Goal: Task Accomplishment & Management: Use online tool/utility

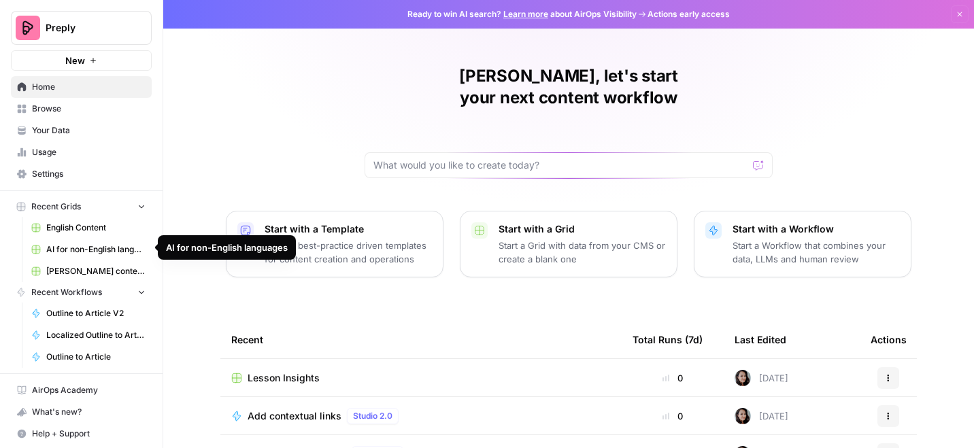
scroll to position [2, 0]
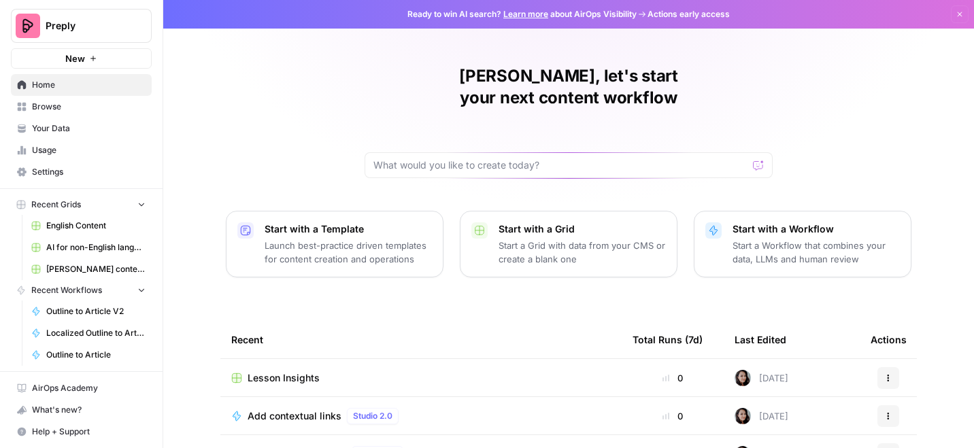
click at [94, 248] on span "AI for non-English languages" at bounding box center [95, 247] width 99 height 12
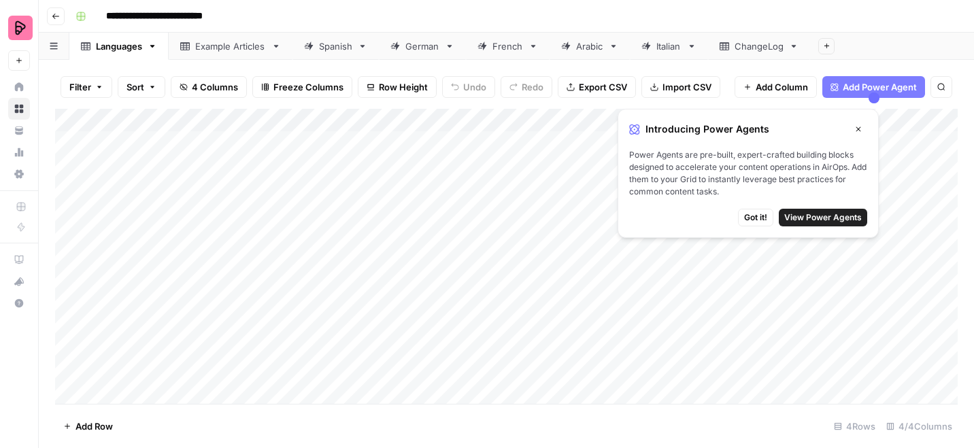
scroll to position [0, 10]
click at [329, 44] on div "Spanish" at bounding box center [335, 46] width 33 height 14
click at [859, 129] on icon "button" at bounding box center [858, 129] width 8 height 8
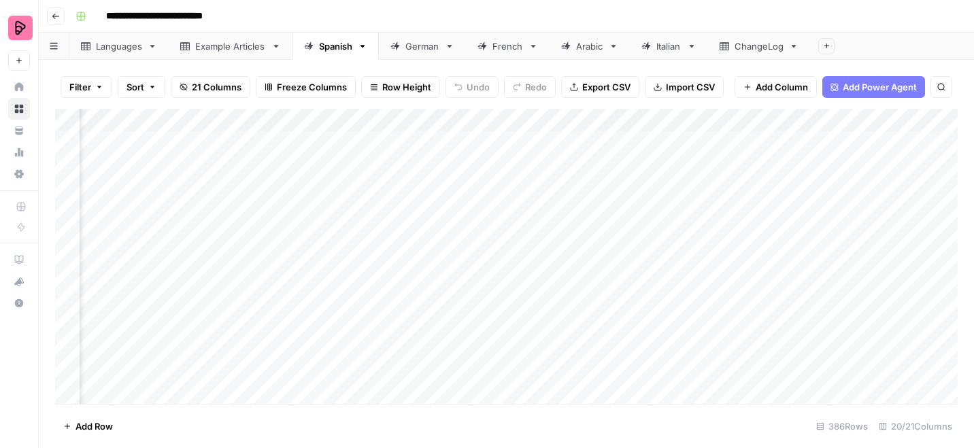
scroll to position [0, 169]
click at [639, 118] on div "Add Column" at bounding box center [506, 256] width 903 height 295
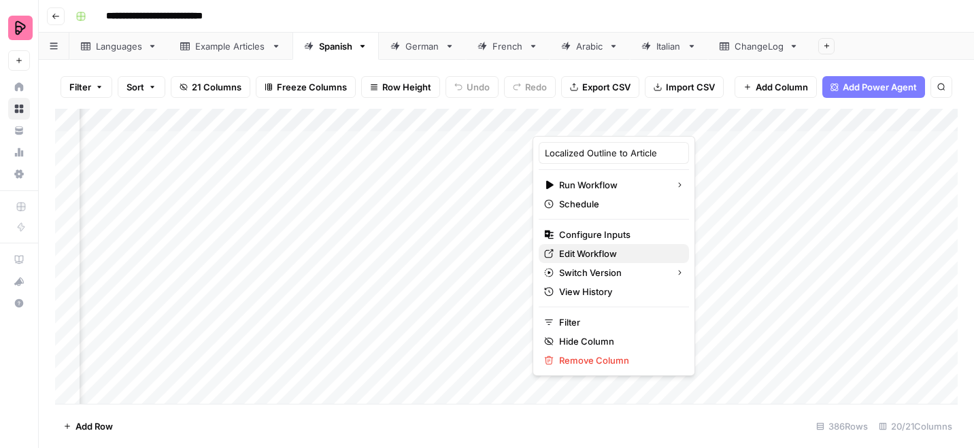
click at [563, 256] on span "Edit Workflow" at bounding box center [618, 254] width 119 height 14
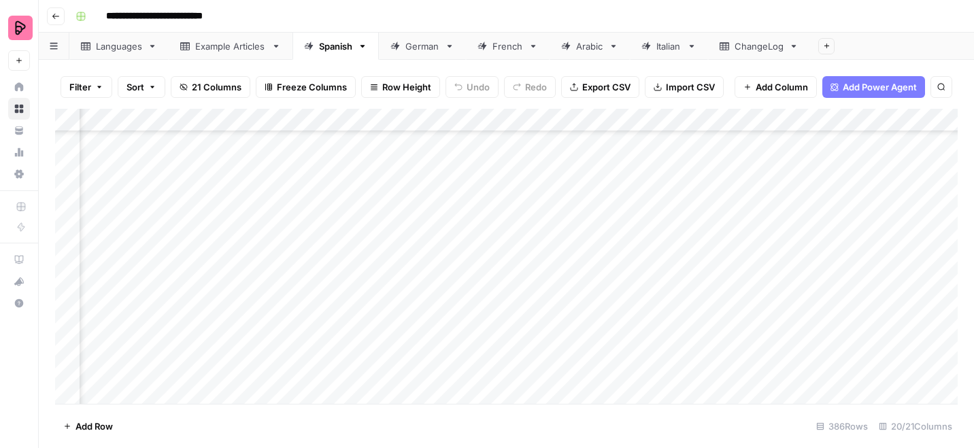
scroll to position [8677, 169]
click at [635, 322] on div "Add Column" at bounding box center [506, 256] width 903 height 295
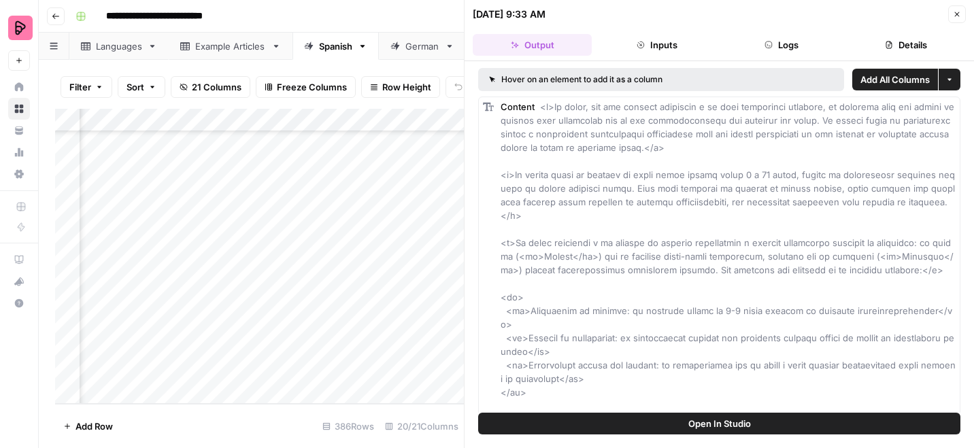
click at [896, 43] on button "Details" at bounding box center [906, 45] width 119 height 22
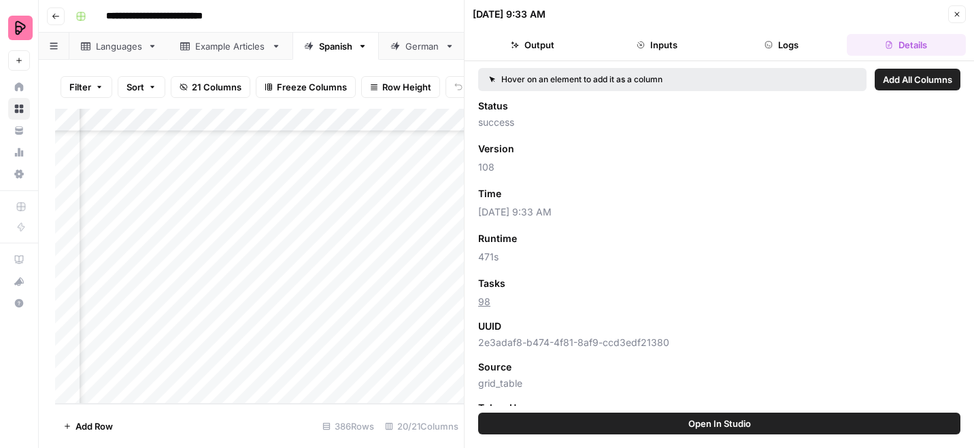
click at [959, 12] on icon "button" at bounding box center [957, 14] width 8 height 8
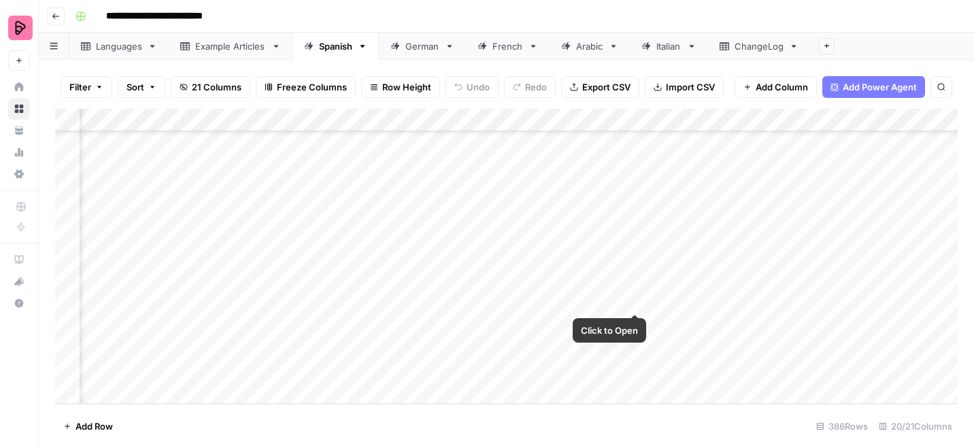
click at [636, 299] on div "Add Column" at bounding box center [506, 256] width 903 height 295
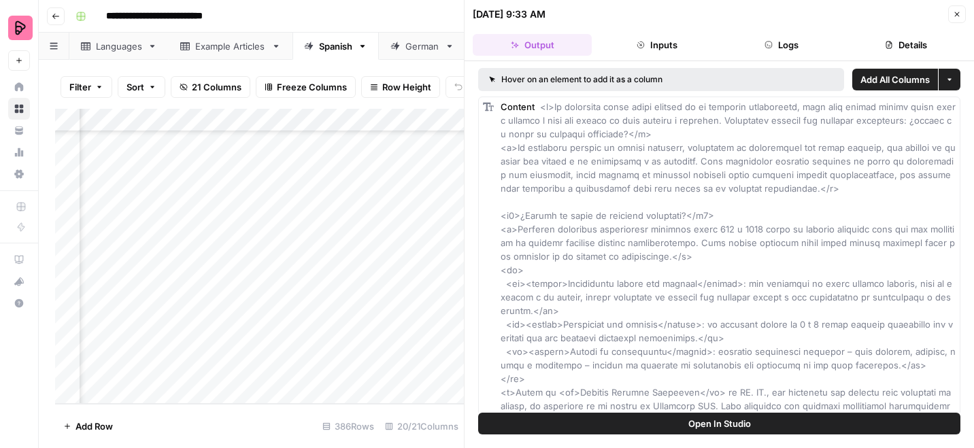
scroll to position [2, 0]
click at [924, 36] on button "Details" at bounding box center [906, 45] width 119 height 22
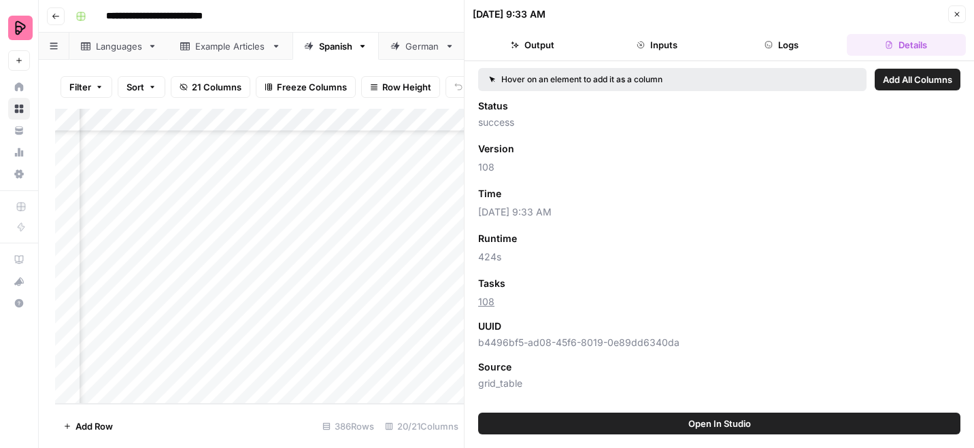
scroll to position [0, 0]
click at [958, 10] on icon "button" at bounding box center [957, 14] width 8 height 8
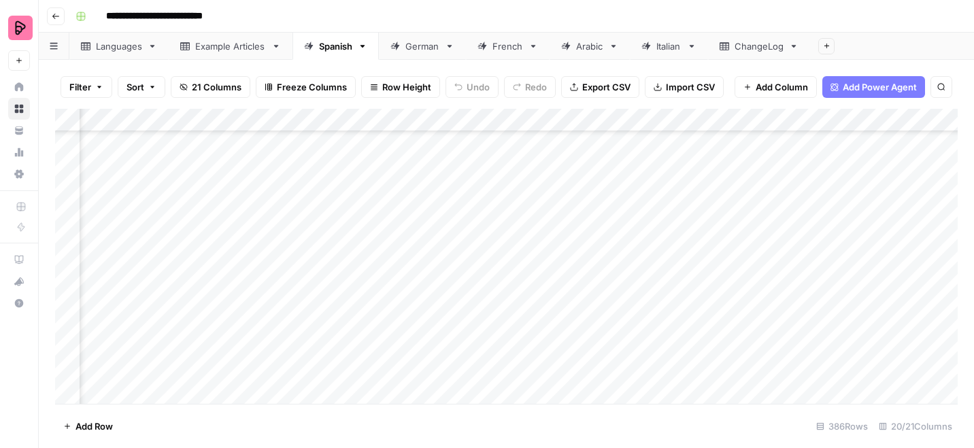
scroll to position [8048, 278]
click at [526, 191] on div "Add Column" at bounding box center [506, 256] width 903 height 295
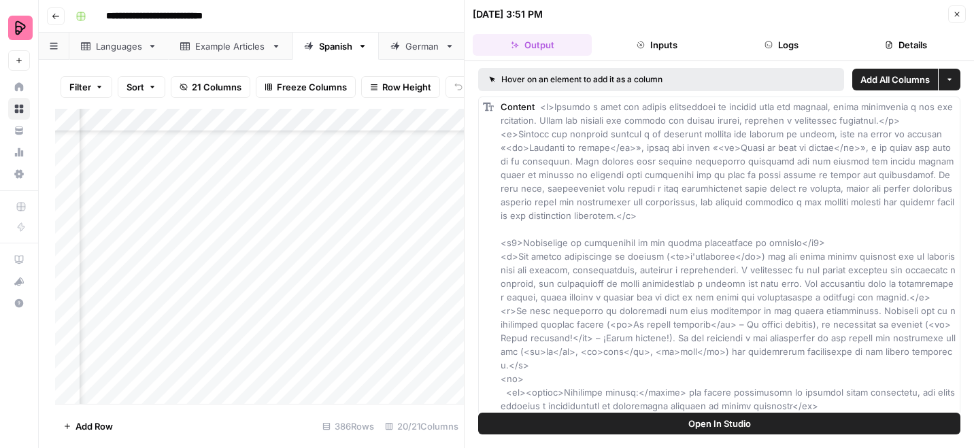
click at [889, 45] on icon "button" at bounding box center [889, 44] width 6 height 7
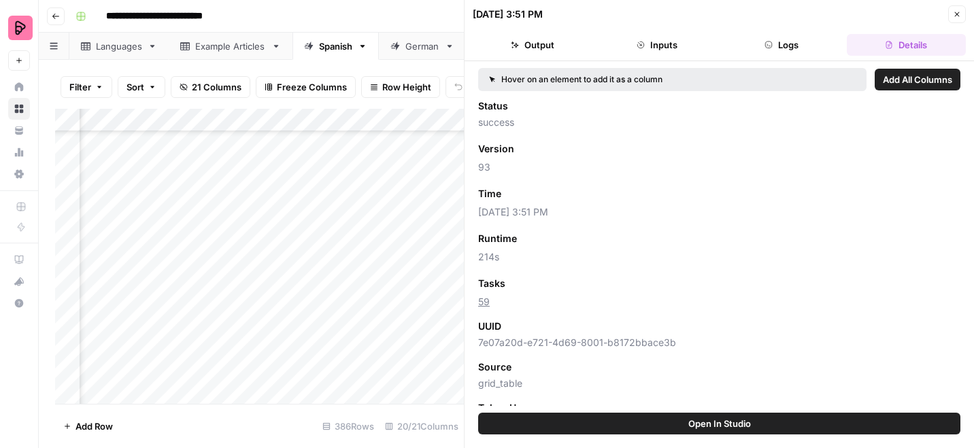
click at [963, 12] on button "Close" at bounding box center [957, 14] width 18 height 18
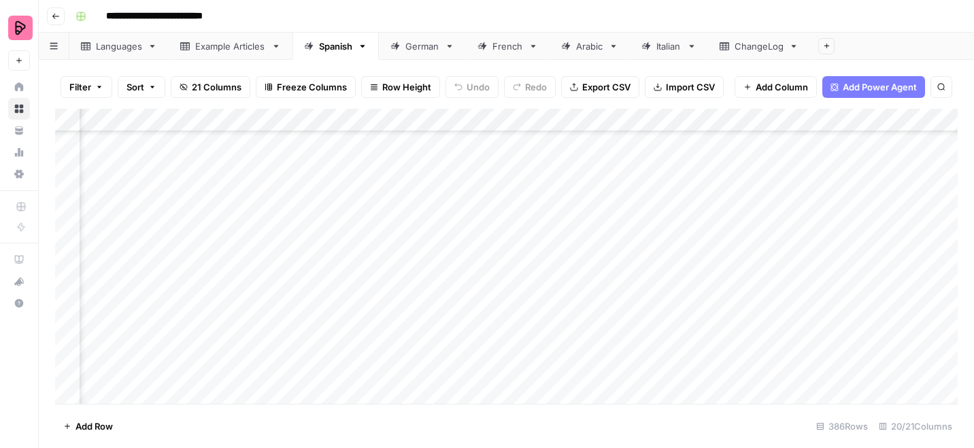
scroll to position [7717, 278]
click at [524, 223] on div "Add Column" at bounding box center [506, 256] width 903 height 295
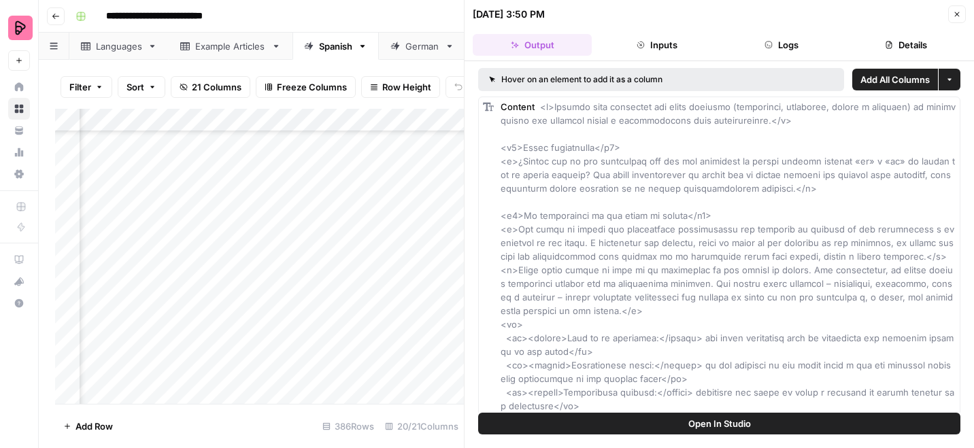
click at [924, 39] on button "Details" at bounding box center [906, 45] width 119 height 22
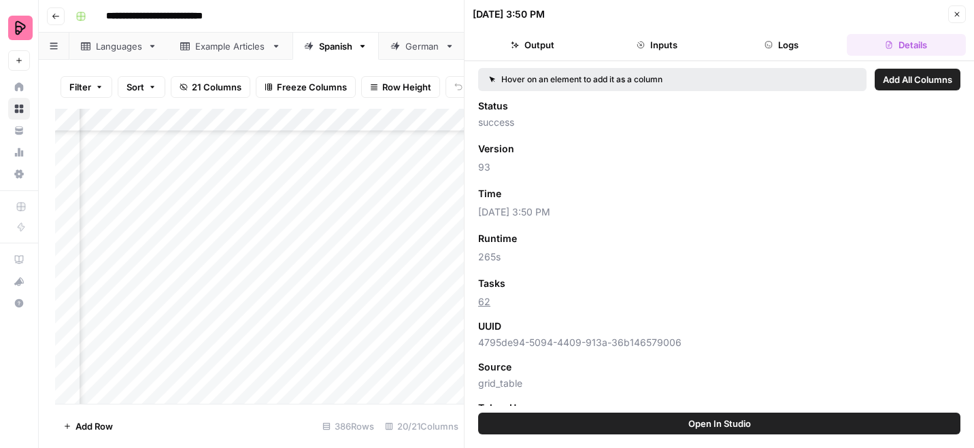
click at [959, 9] on button "Close" at bounding box center [957, 14] width 18 height 18
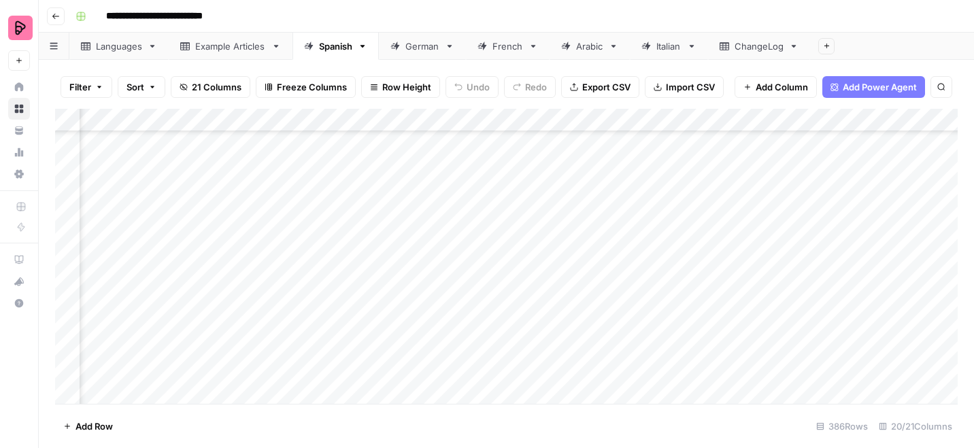
scroll to position [7159, 278]
click at [531, 331] on div "Add Column" at bounding box center [506, 256] width 903 height 295
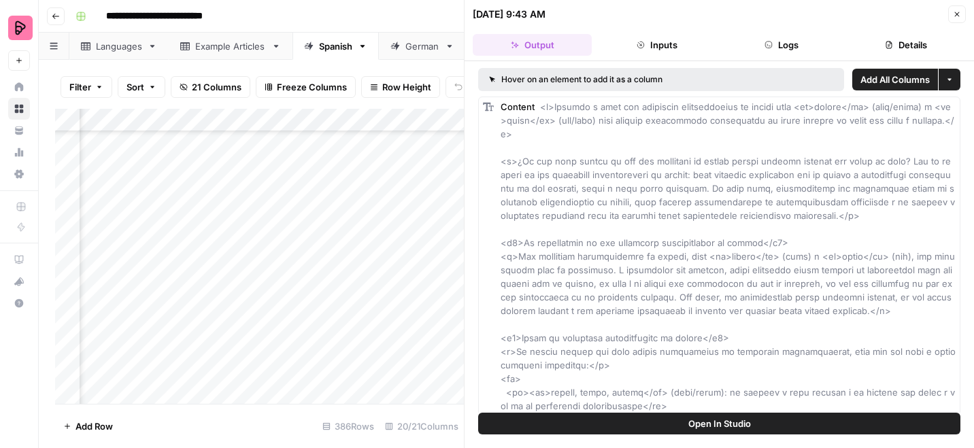
click at [891, 54] on button "Details" at bounding box center [906, 45] width 119 height 22
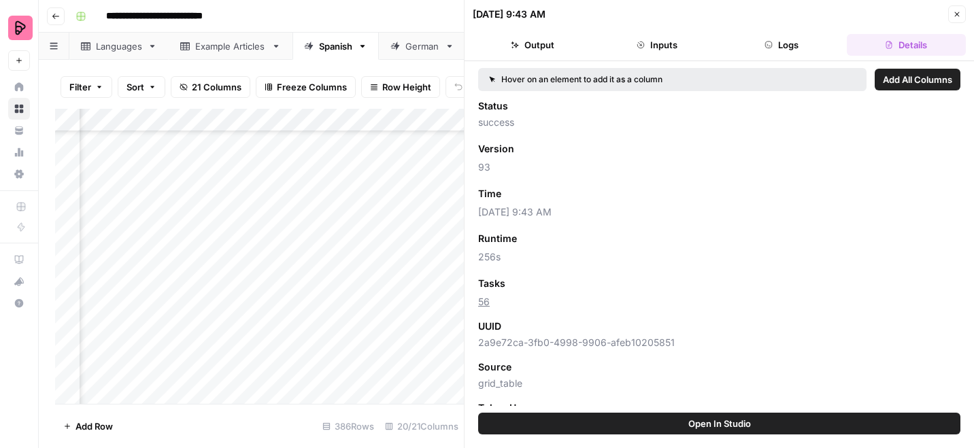
click at [958, 14] on icon "button" at bounding box center [957, 14] width 8 height 8
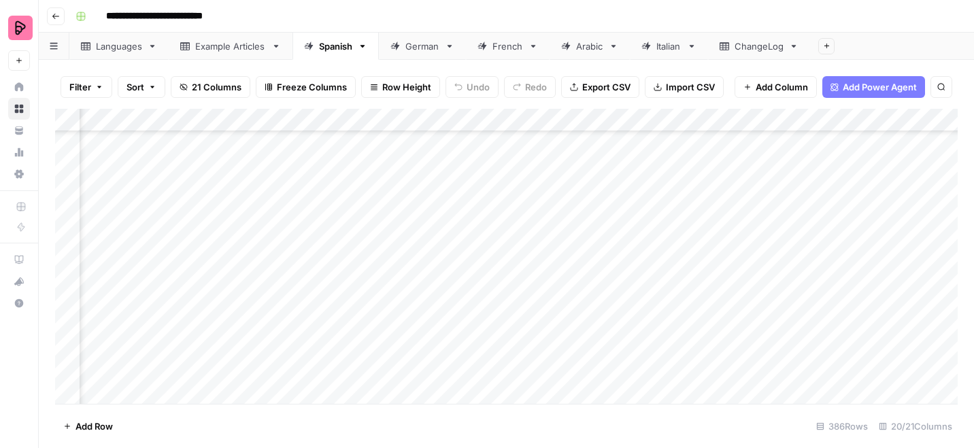
scroll to position [8677, 278]
click at [526, 323] on div "Add Column" at bounding box center [506, 256] width 903 height 295
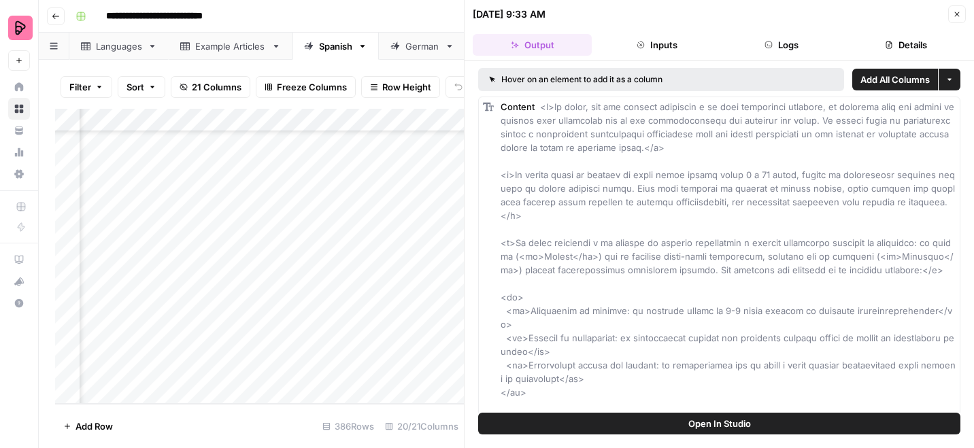
click at [918, 44] on button "Details" at bounding box center [906, 45] width 119 height 22
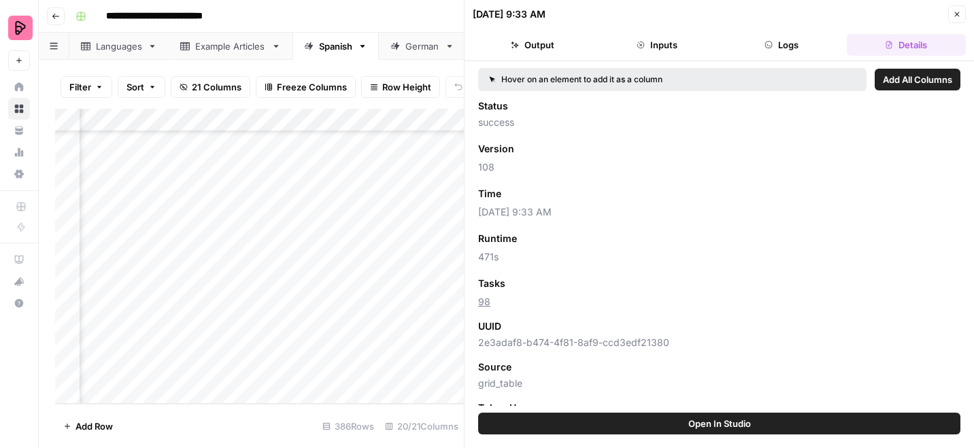
click at [958, 12] on icon "button" at bounding box center [957, 14] width 8 height 8
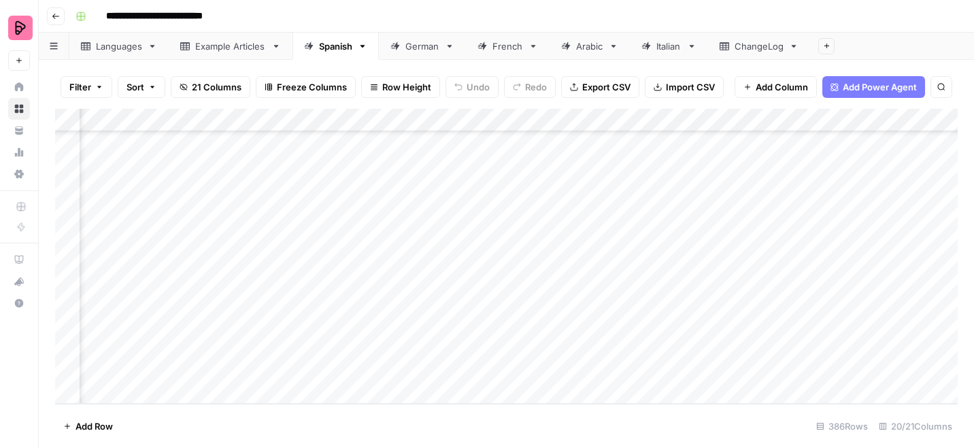
click at [529, 120] on div "Add Column" at bounding box center [506, 256] width 903 height 295
click at [663, 420] on footer "Add Row 386 Rows 20/21 Columns" at bounding box center [506, 426] width 903 height 44
click at [525, 346] on div "Add Column" at bounding box center [506, 256] width 903 height 295
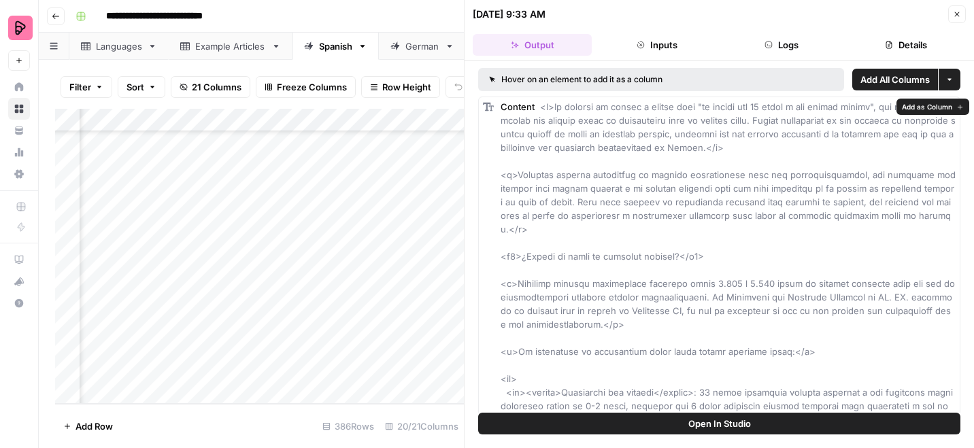
click at [889, 40] on button "Details" at bounding box center [906, 45] width 119 height 22
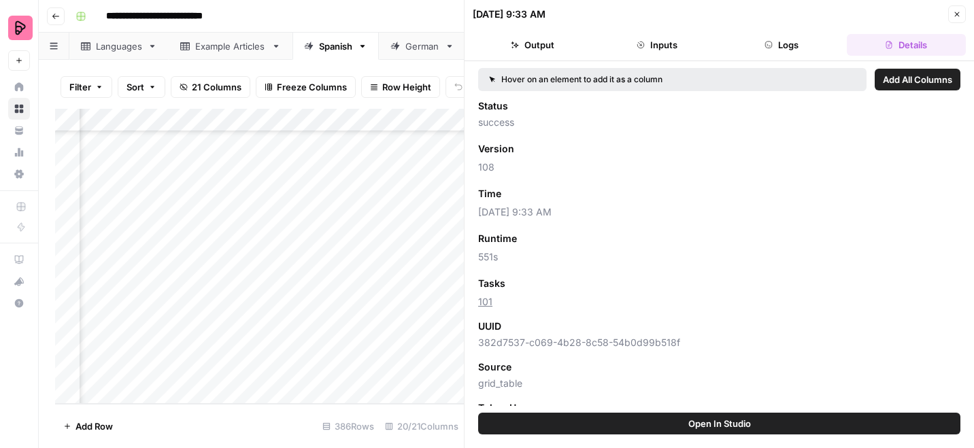
click at [954, 16] on icon "button" at bounding box center [957, 14] width 8 height 8
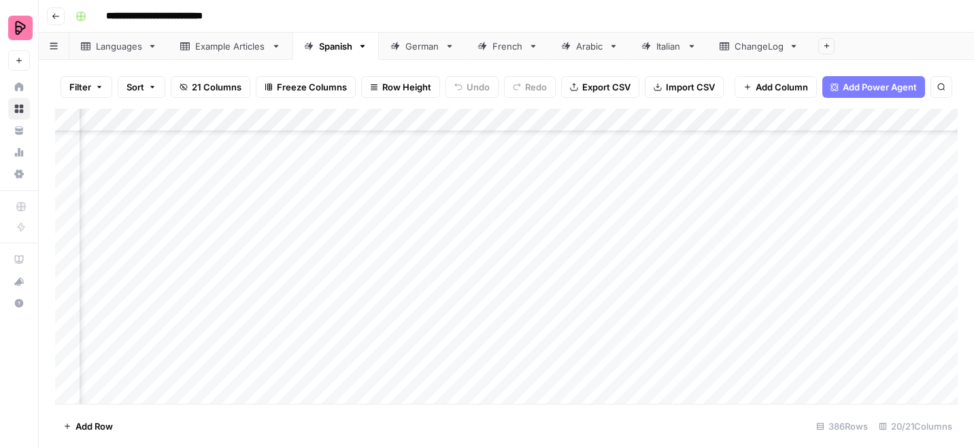
scroll to position [8048, 278]
click at [525, 209] on div "Add Column" at bounding box center [506, 256] width 903 height 295
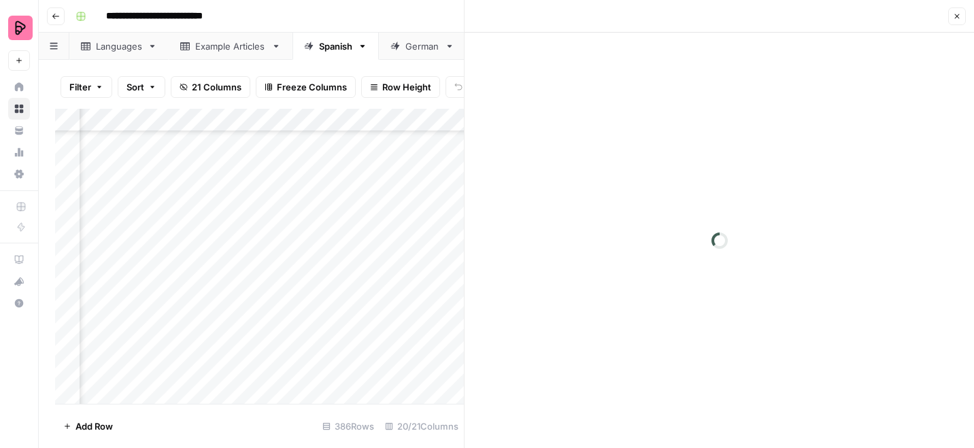
click at [961, 13] on icon "button" at bounding box center [957, 16] width 8 height 8
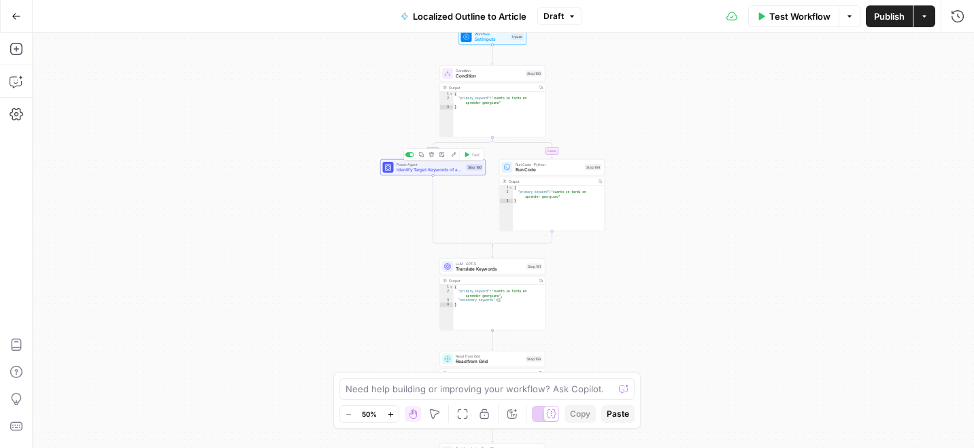
click at [453, 167] on span "Identify Target Keywords of an Article" at bounding box center [430, 170] width 67 height 7
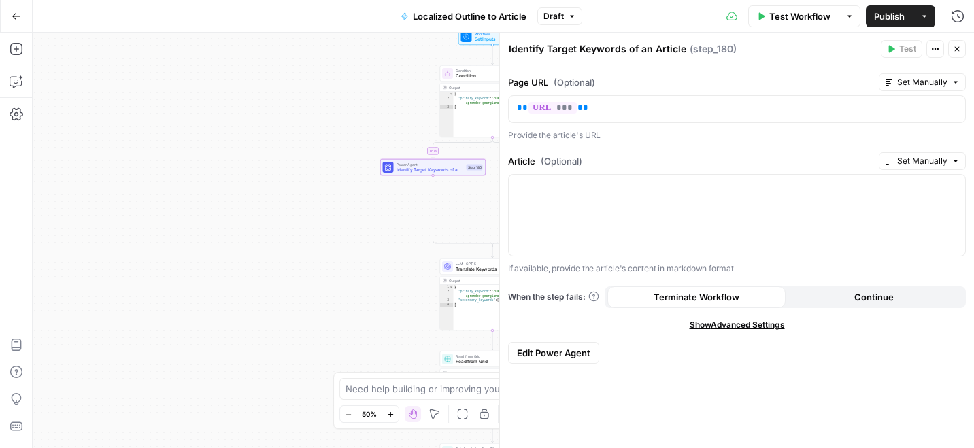
click at [958, 51] on icon "button" at bounding box center [957, 49] width 8 height 8
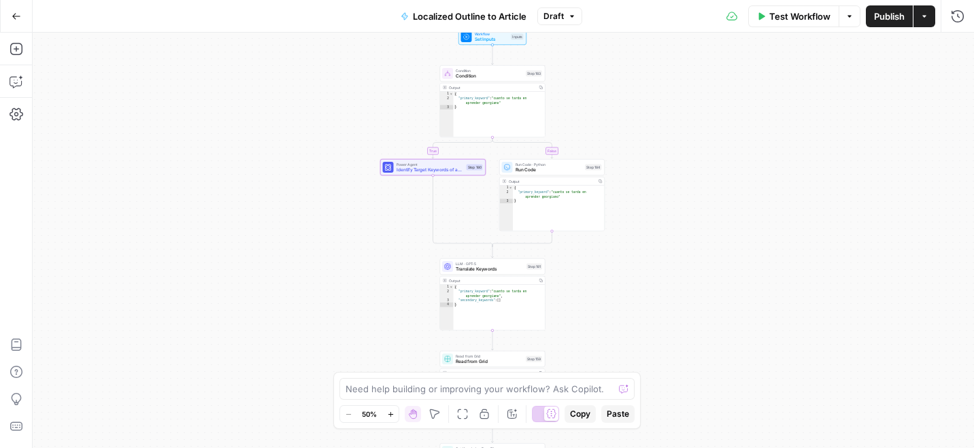
click at [556, 13] on span "Draft" at bounding box center [554, 16] width 20 height 12
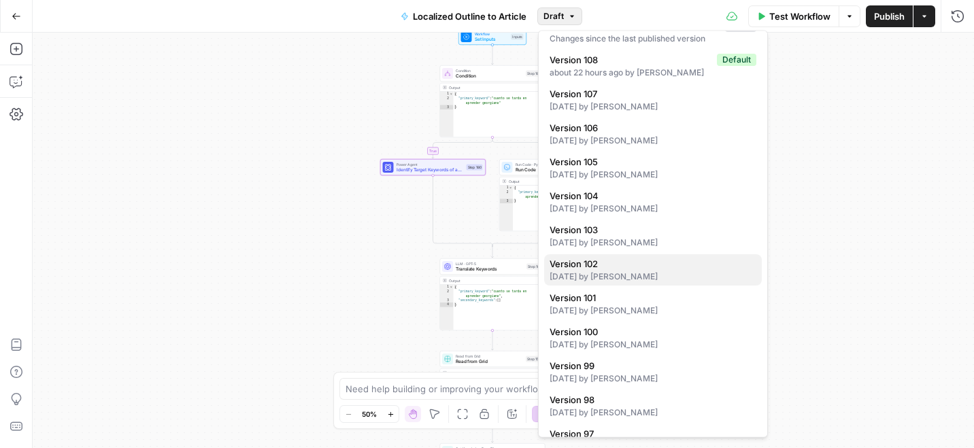
scroll to position [37, 0]
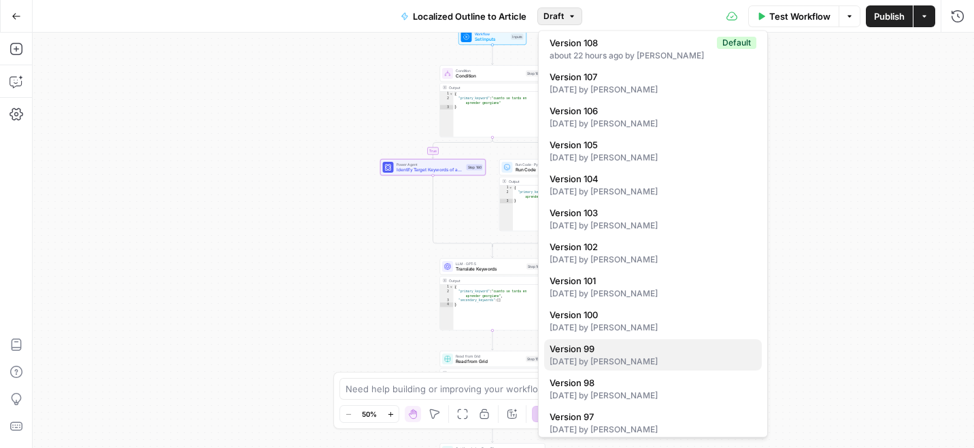
click at [624, 357] on div "[DATE] by [PERSON_NAME]" at bounding box center [653, 362] width 207 height 12
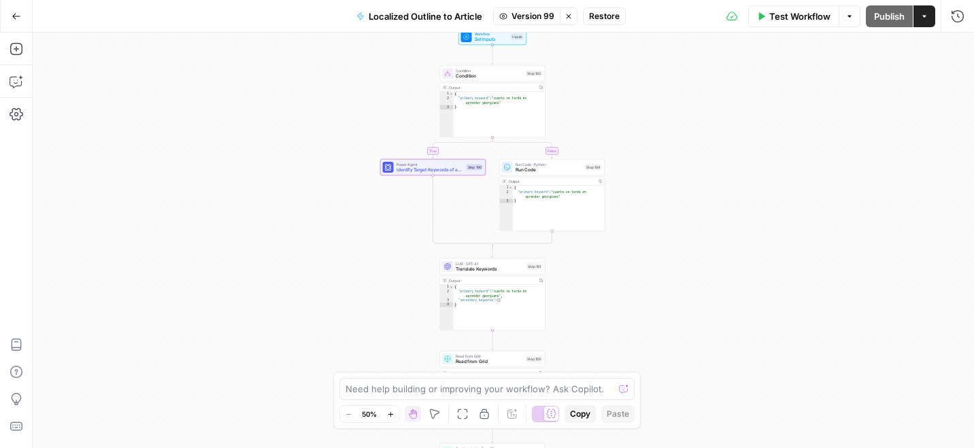
click at [520, 13] on span "Version 99" at bounding box center [533, 16] width 43 height 12
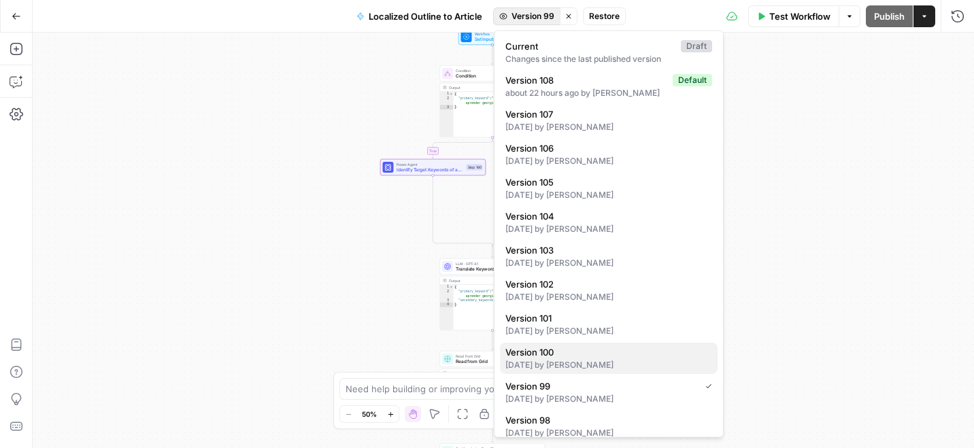
scroll to position [132, 0]
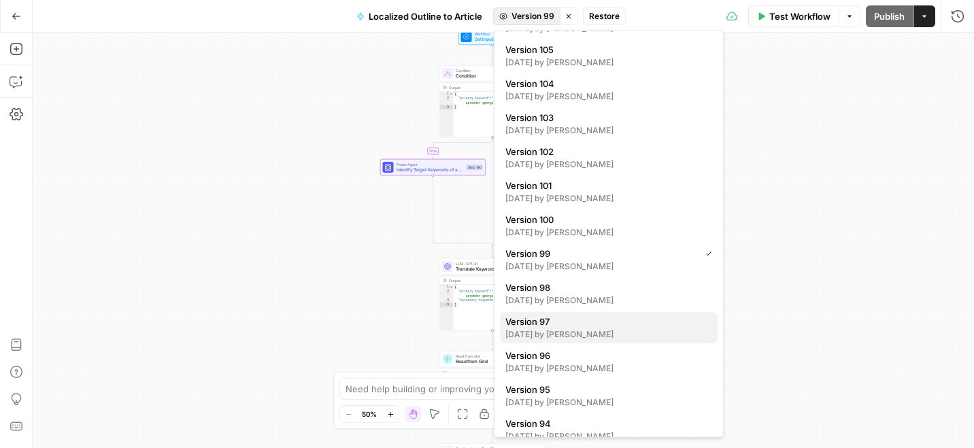
click at [641, 334] on div "[DATE] by [PERSON_NAME]" at bounding box center [608, 335] width 207 height 12
